Goal: Information Seeking & Learning: Learn about a topic

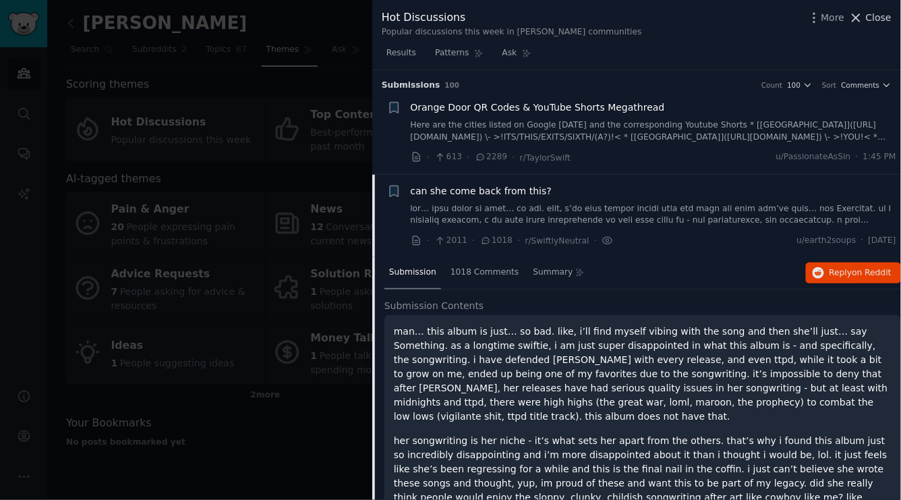
click at [863, 16] on icon at bounding box center [856, 18] width 14 height 14
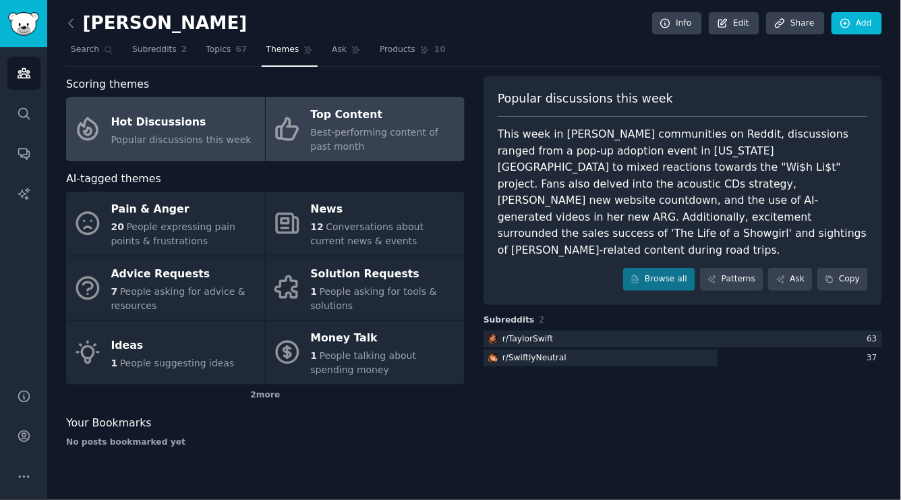
click at [387, 127] on span "Best-performing content of past month" at bounding box center [375, 139] width 128 height 25
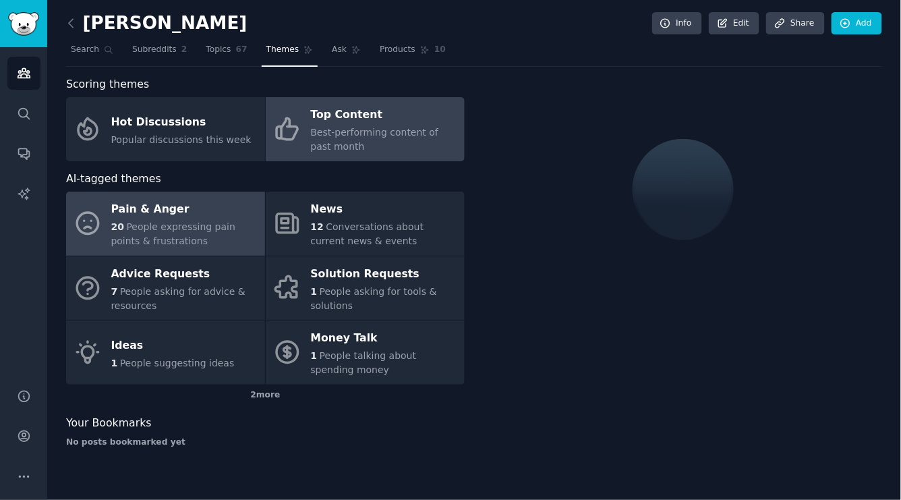
click at [184, 225] on span "People expressing pain points & frustrations" at bounding box center [173, 233] width 124 height 25
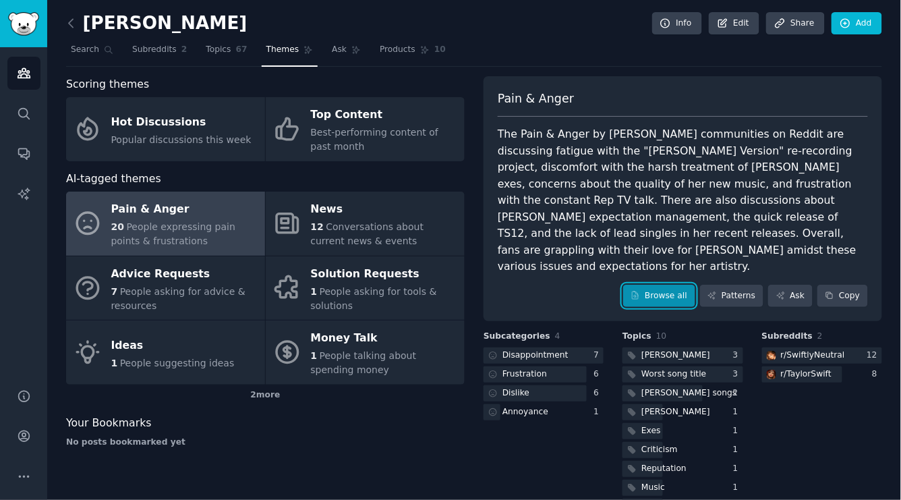
click at [650, 285] on link "Browse all" at bounding box center [659, 296] width 72 height 23
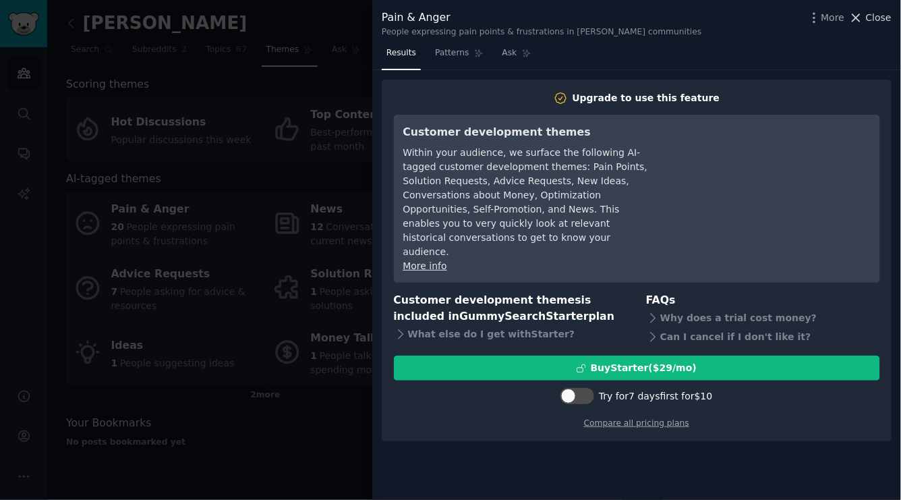
click at [880, 16] on span "Close" at bounding box center [879, 18] width 26 height 14
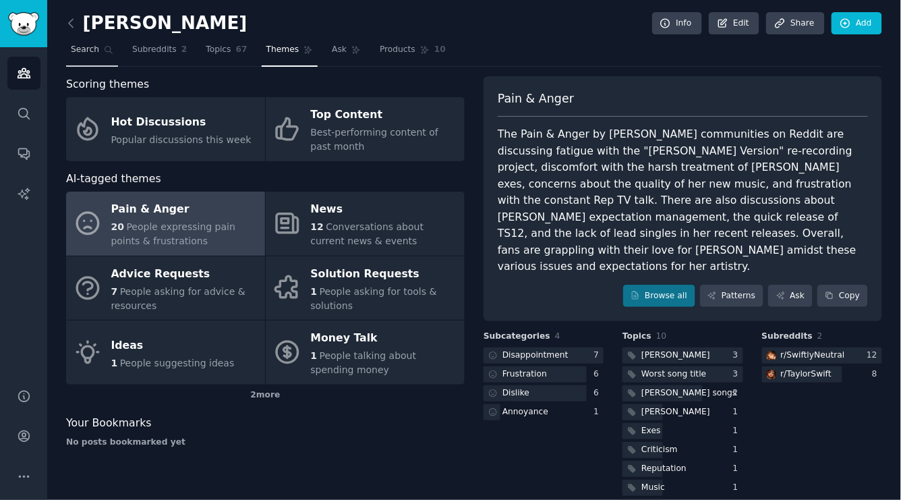
click at [88, 45] on span "Search" at bounding box center [85, 50] width 28 height 12
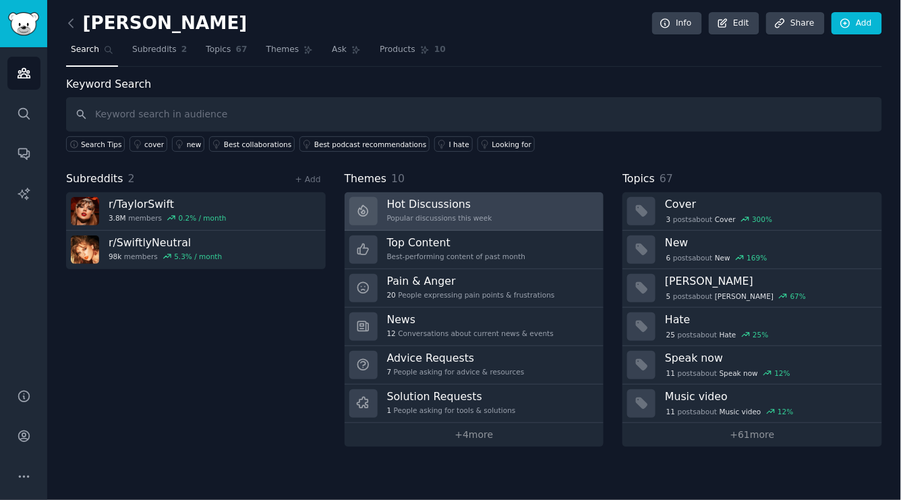
click at [435, 209] on div "Hot Discussions Popular discussions this week" at bounding box center [439, 211] width 105 height 28
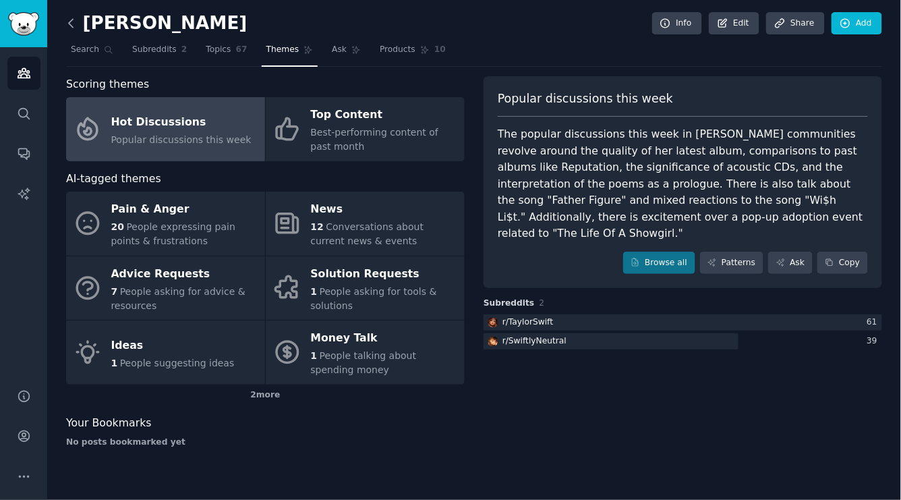
click at [75, 24] on icon at bounding box center [71, 23] width 14 height 14
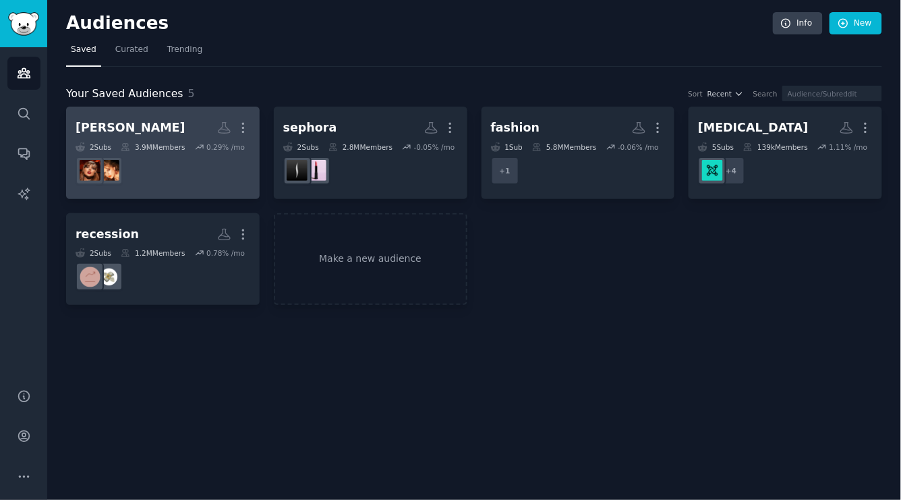
click at [156, 167] on dd at bounding box center [163, 171] width 175 height 38
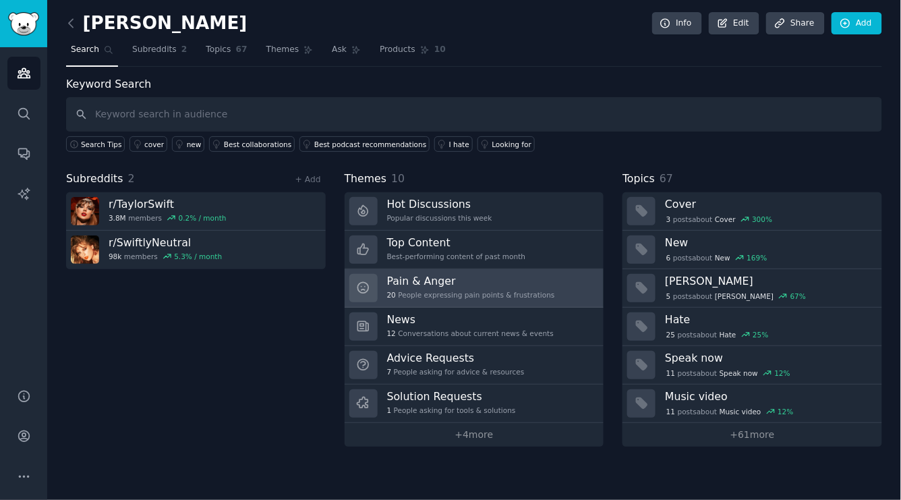
click at [427, 277] on h3 "Pain & Anger" at bounding box center [471, 281] width 168 height 14
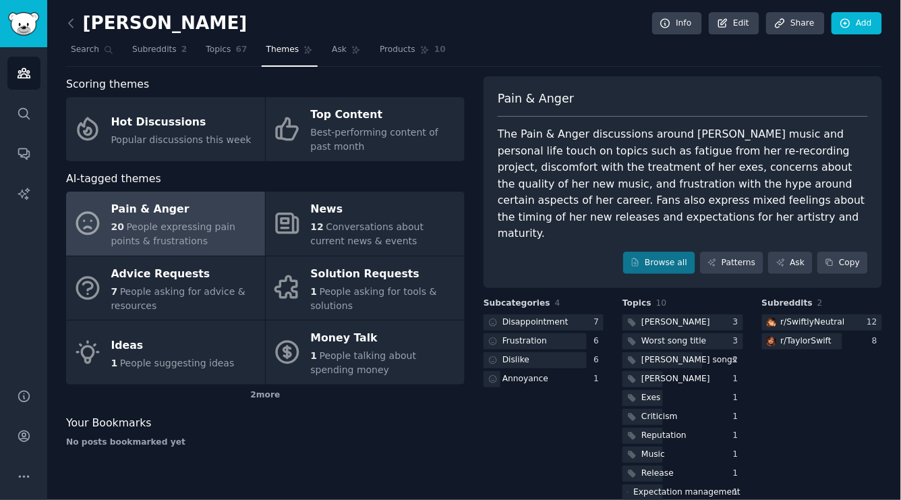
scroll to position [3, 0]
